Goal: Task Accomplishment & Management: Use online tool/utility

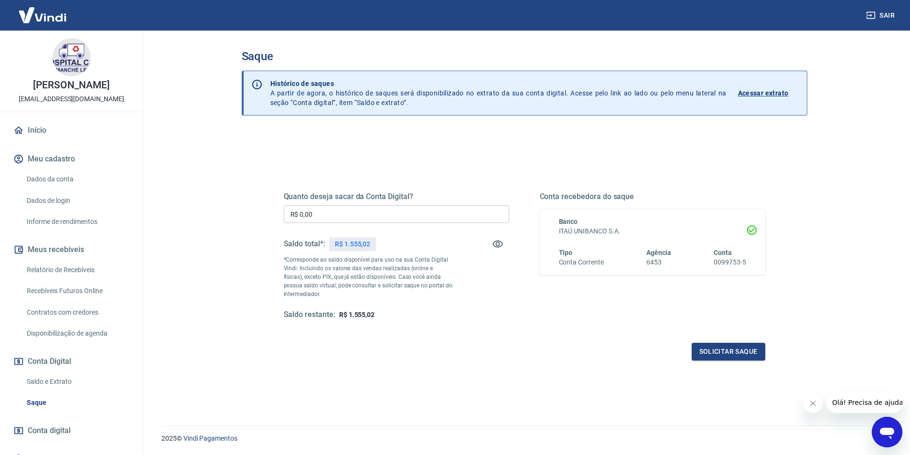
click at [330, 219] on input "R$ 0,00" at bounding box center [397, 214] width 226 height 18
type input "R$ 1.555,02"
click at [741, 349] on button "Solicitar saque" at bounding box center [729, 352] width 74 height 18
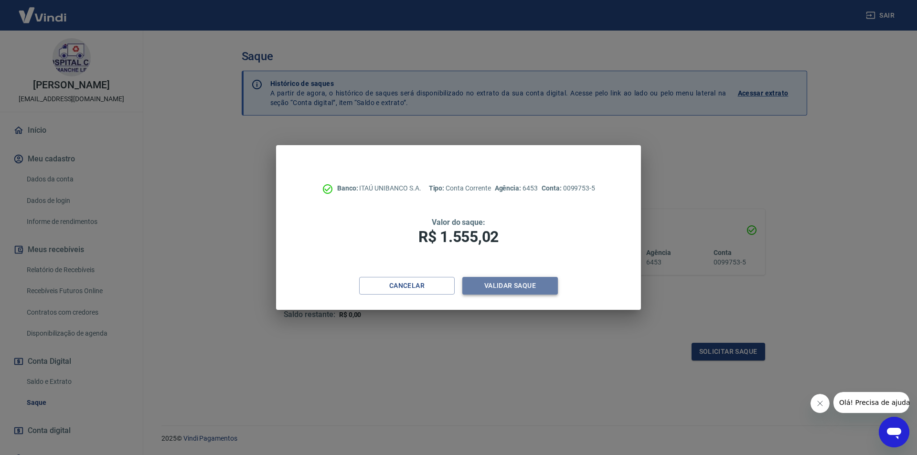
click at [496, 283] on button "Validar saque" at bounding box center [510, 286] width 96 height 18
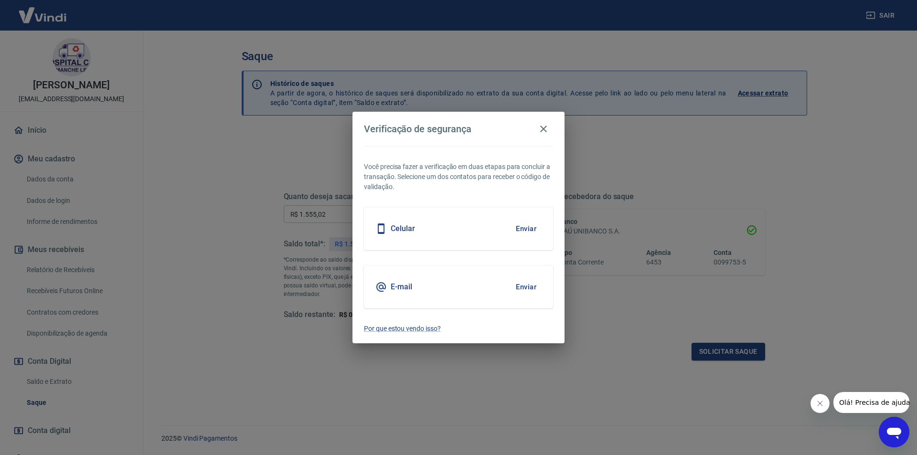
click at [529, 284] on button "Enviar" at bounding box center [526, 287] width 31 height 20
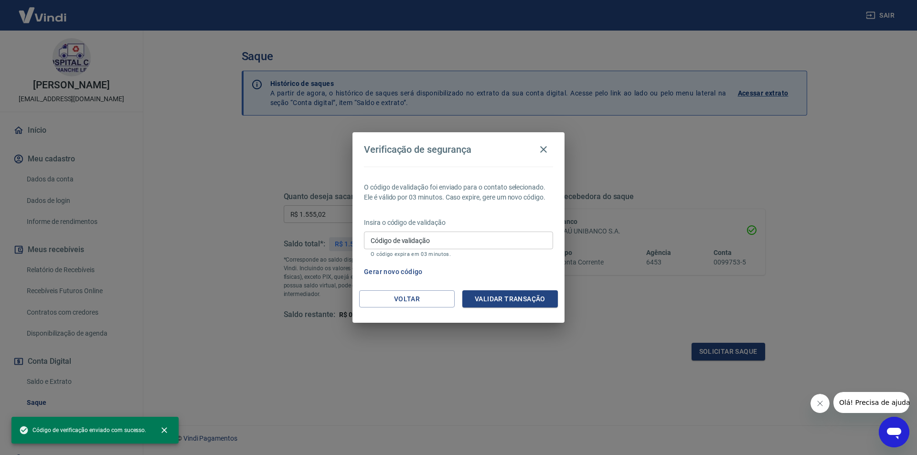
click at [436, 235] on input "Código de validação" at bounding box center [458, 241] width 189 height 18
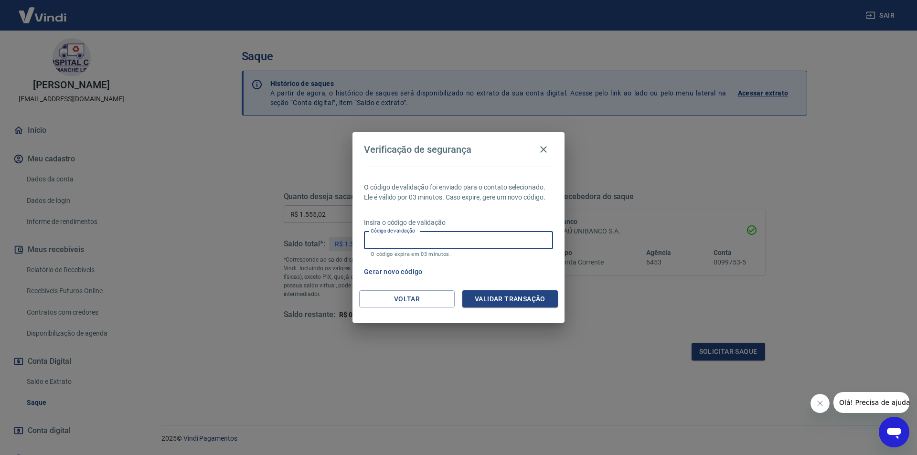
paste input "487852"
type input "487852"
click at [515, 297] on button "Validar transação" at bounding box center [510, 299] width 96 height 18
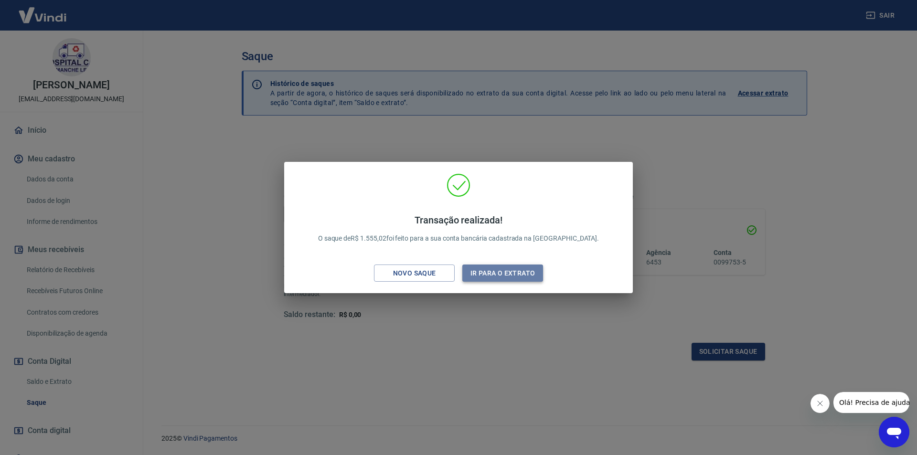
click at [509, 271] on button "Ir para o extrato" at bounding box center [502, 274] width 81 height 18
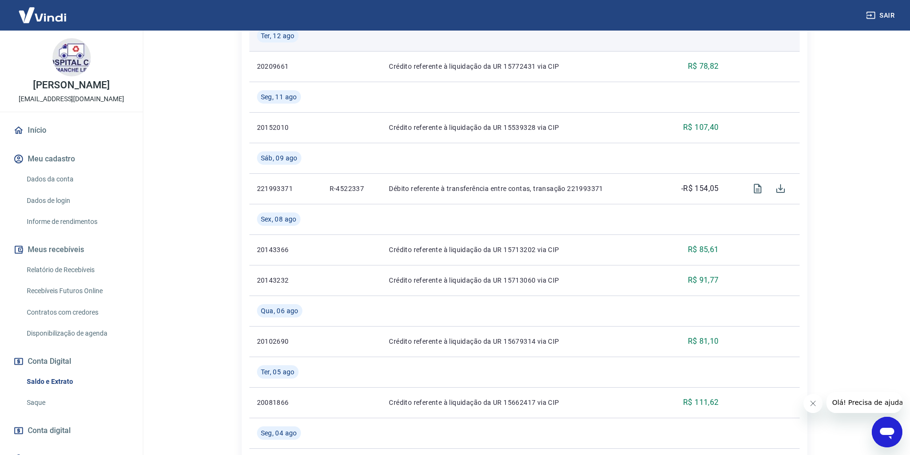
scroll to position [812, 0]
